Goal: Information Seeking & Learning: Learn about a topic

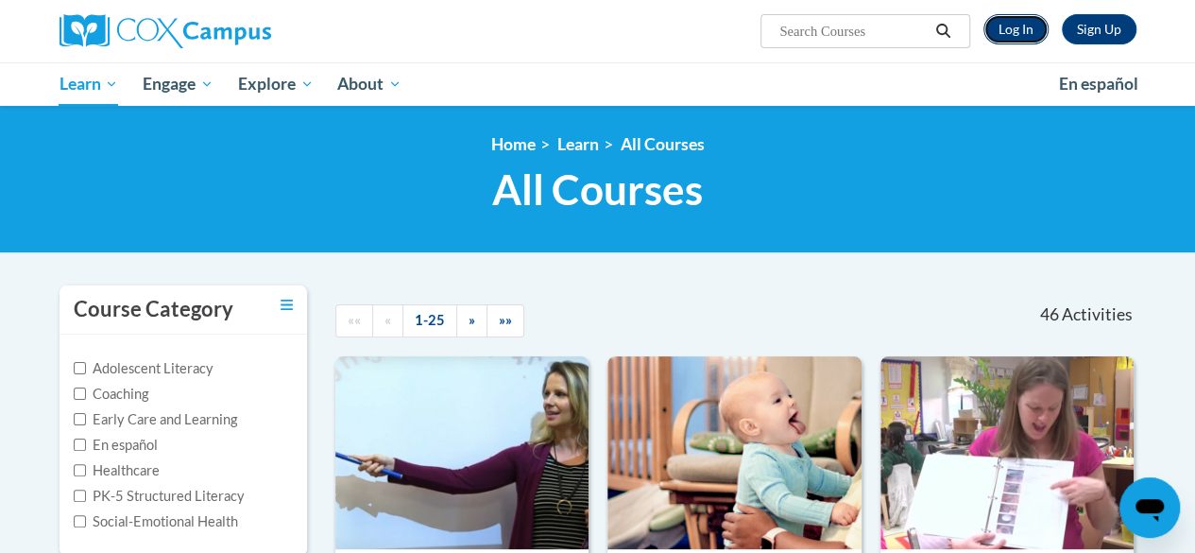
click at [1022, 24] on link "Log In" at bounding box center [1016, 29] width 65 height 30
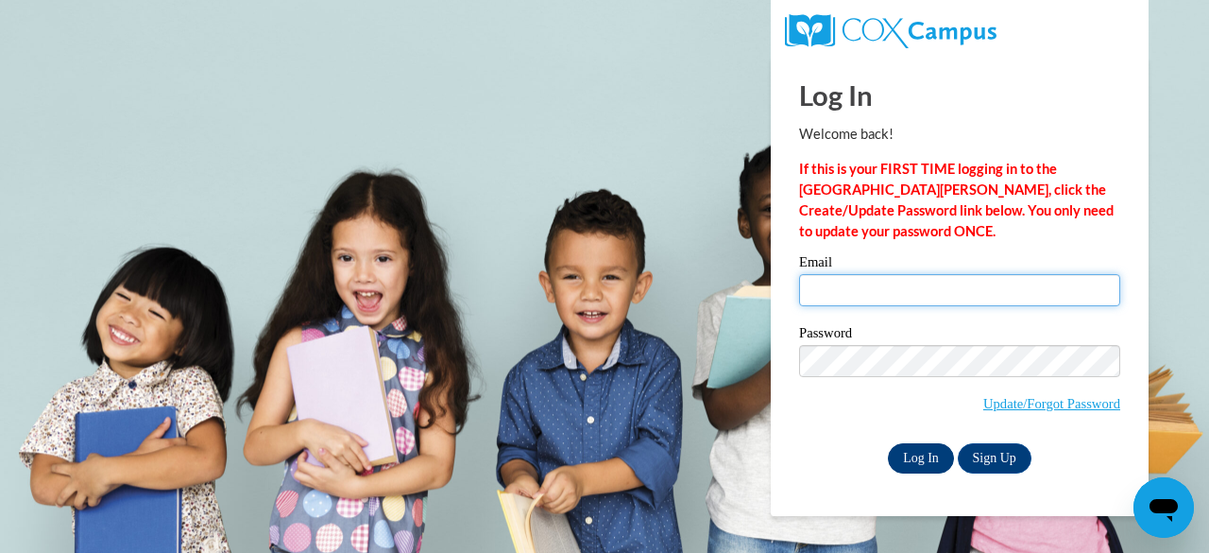
type input "[EMAIL_ADDRESS][DOMAIN_NAME]"
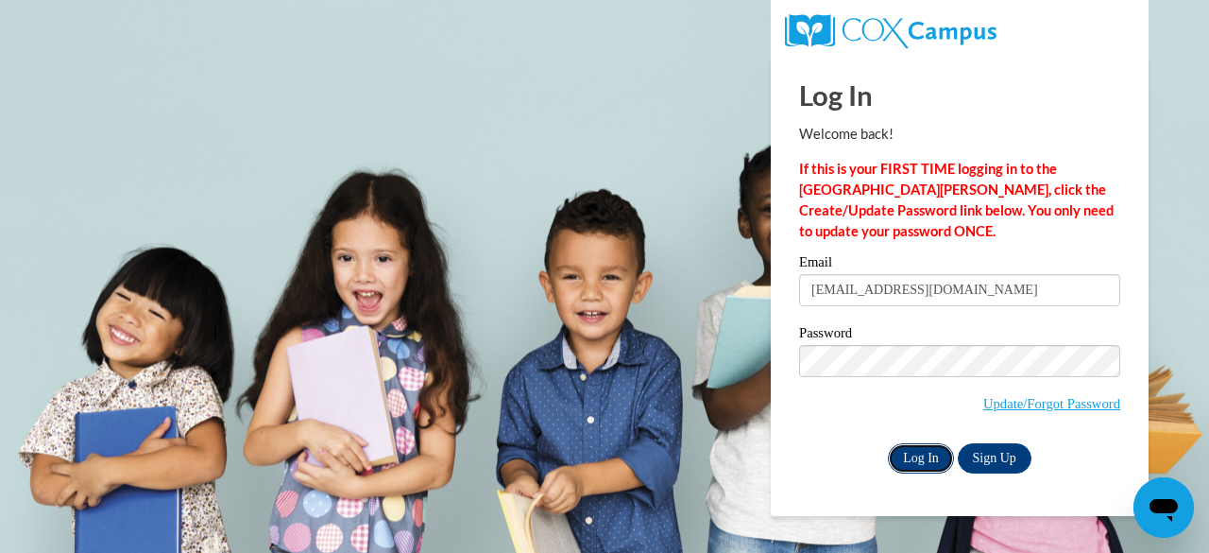
click at [932, 460] on input "Log In" at bounding box center [921, 458] width 66 height 30
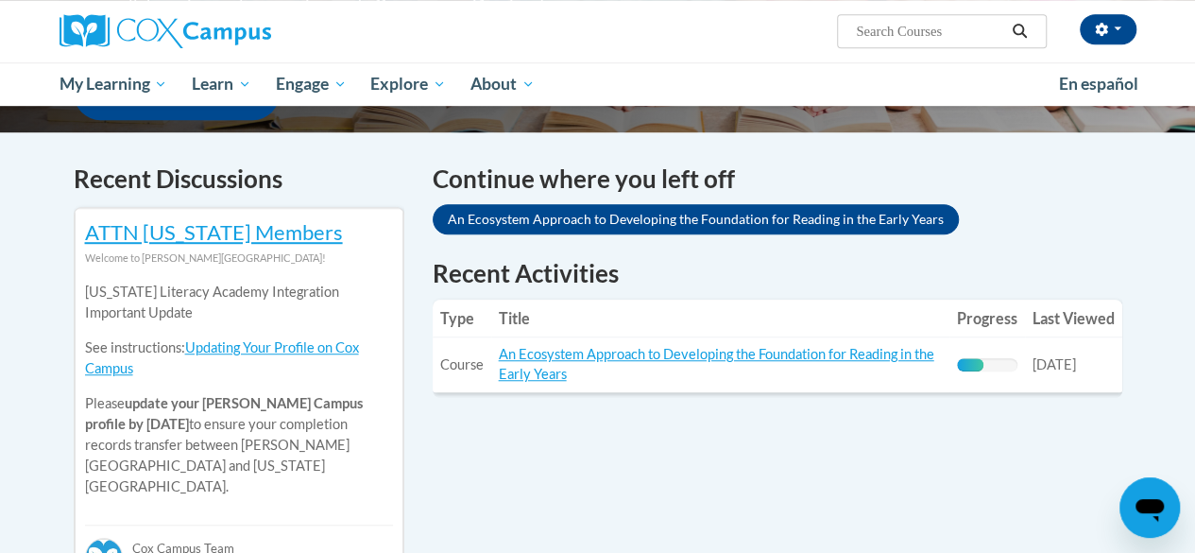
scroll to position [564, 0]
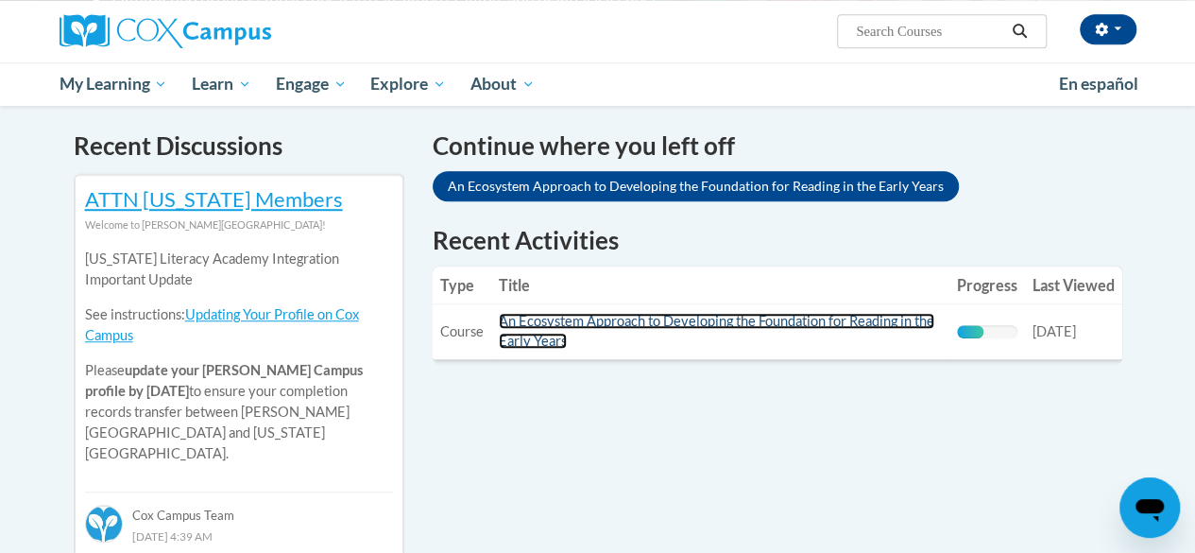
click at [704, 324] on link "An Ecosystem Approach to Developing the Foundation for Reading in the Early Yea…" at bounding box center [717, 331] width 436 height 36
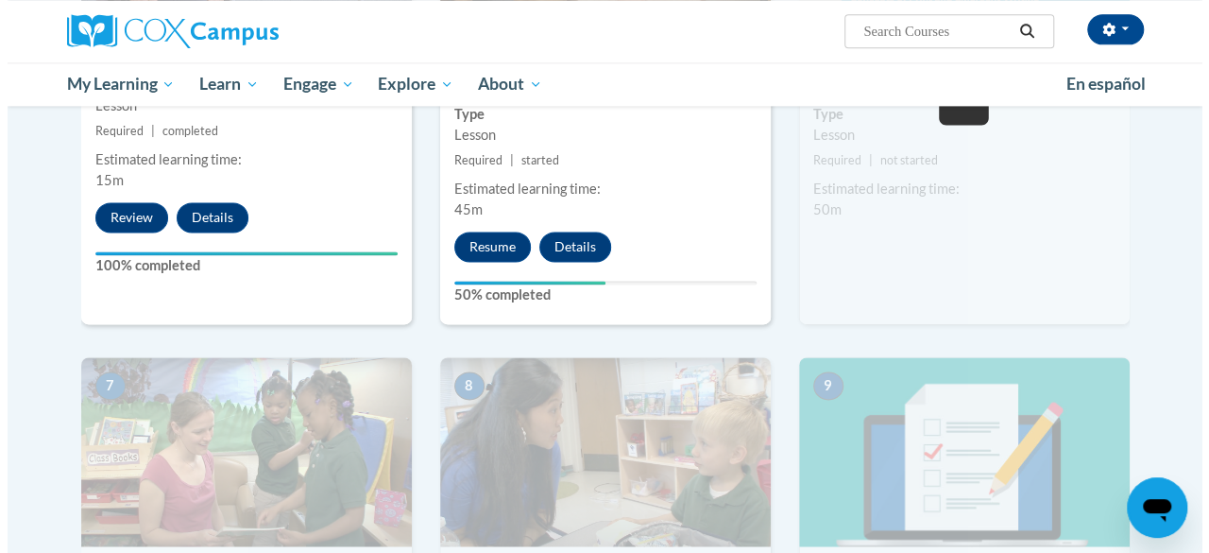
scroll to position [1268, 0]
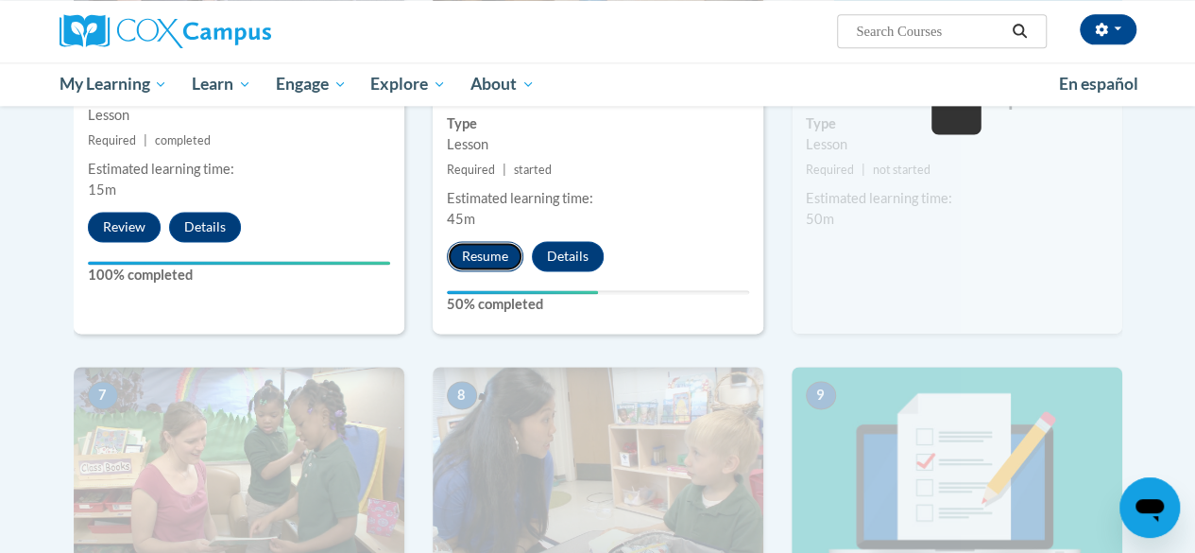
click at [488, 249] on button "Resume" at bounding box center [485, 256] width 77 height 30
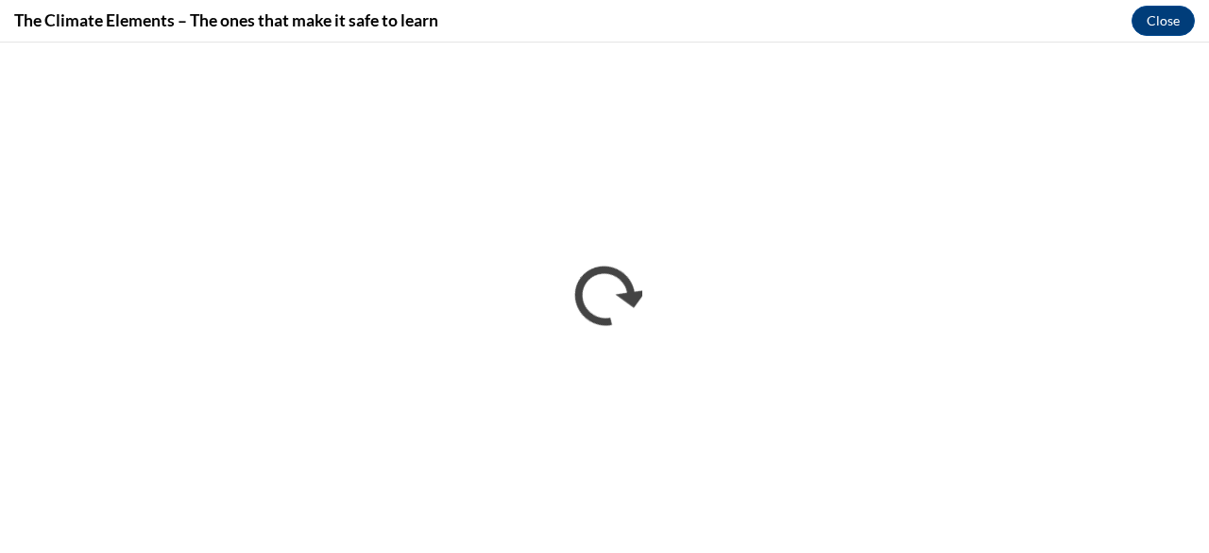
scroll to position [0, 0]
